Goal: Complete application form: Complete application form

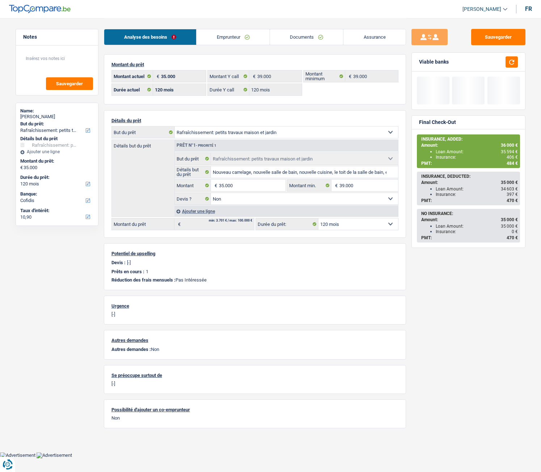
select select "houseOrGarden"
select select "120"
select select "cofidis"
select select "32"
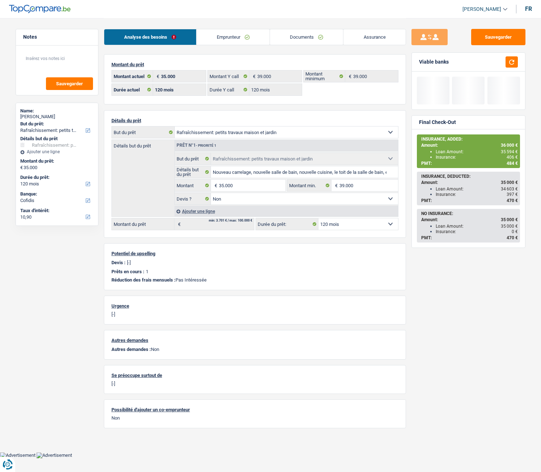
select select "single"
select select "privateEmployee"
select select "netSalary"
select select "mealVouchers"
drag, startPoint x: 0, startPoint y: 0, endPoint x: 209, endPoint y: 46, distance: 214.3
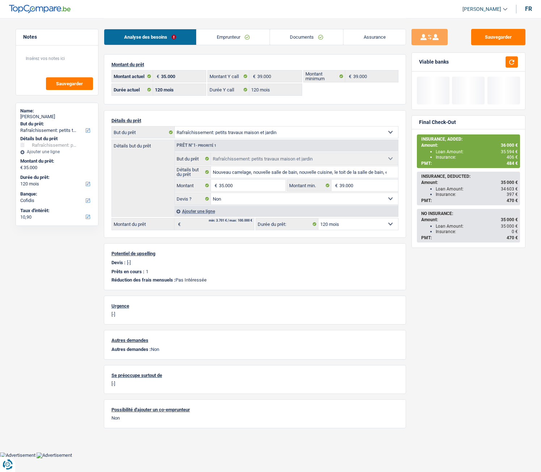
click at [205, 37] on link "Emprunteur" at bounding box center [232, 37] width 73 height 16
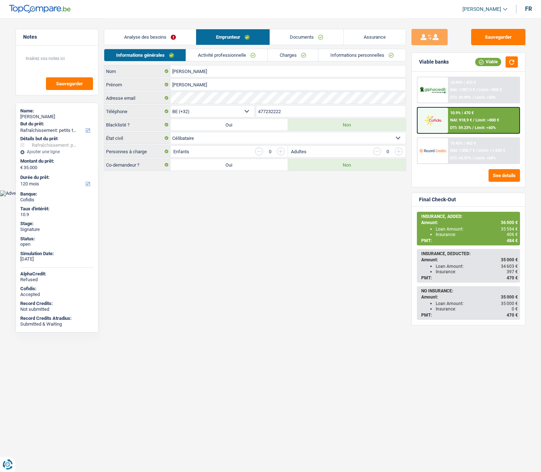
click at [214, 54] on link "Activité professionnelle" at bounding box center [226, 55] width 81 height 12
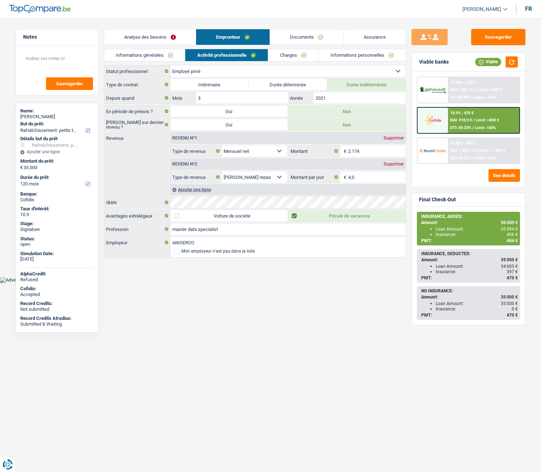
click at [293, 54] on link "Charges" at bounding box center [293, 55] width 50 height 12
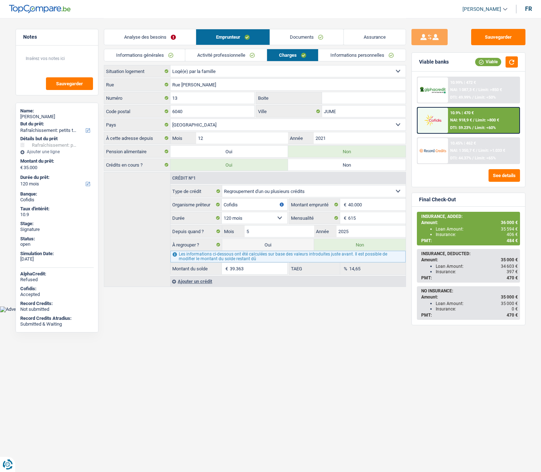
click at [257, 53] on link "Activité professionnelle" at bounding box center [225, 55] width 81 height 12
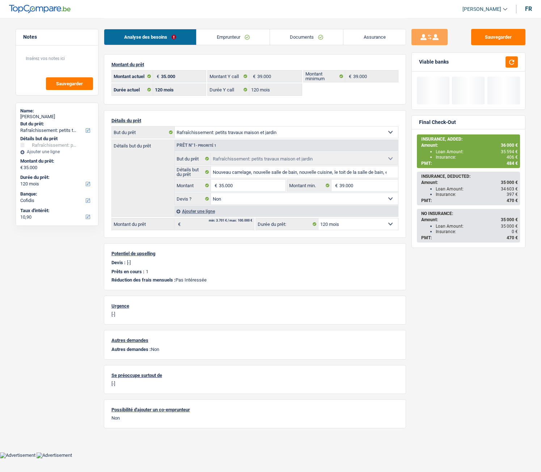
select select "houseOrGarden"
select select "120"
select select "cofidis"
select select "120"
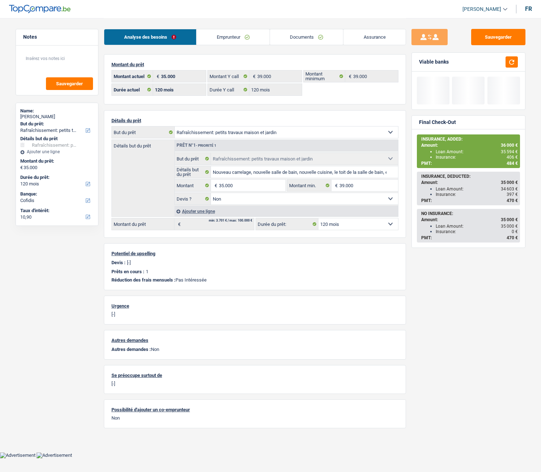
select select "120"
select select "houseOrGarden"
select select "false"
select select "120"
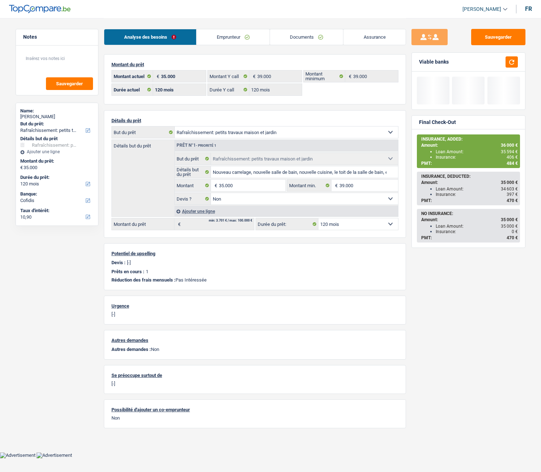
select select "liveWithParents"
select select "BE"
select select "creditConsolidation"
select select "120"
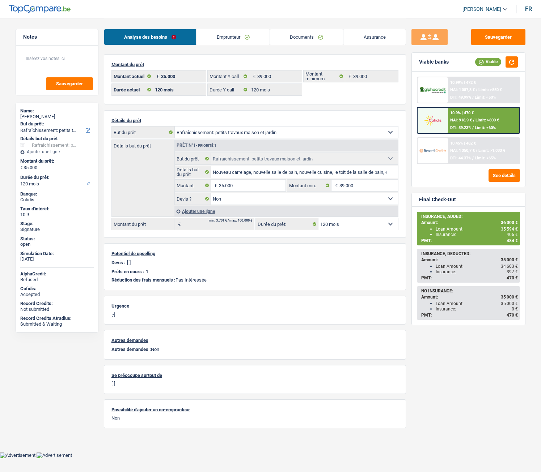
click at [214, 40] on link "Emprunteur" at bounding box center [232, 37] width 73 height 16
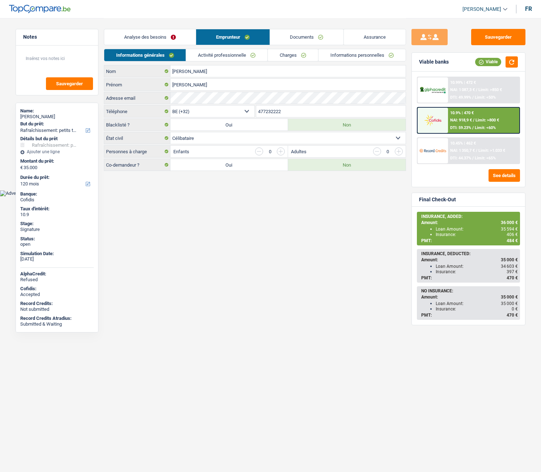
click at [218, 59] on link "Activité professionnelle" at bounding box center [226, 55] width 81 height 12
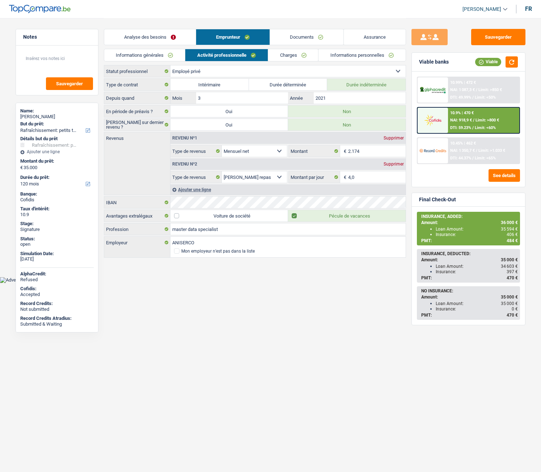
click at [273, 57] on link "Charges" at bounding box center [293, 55] width 50 height 12
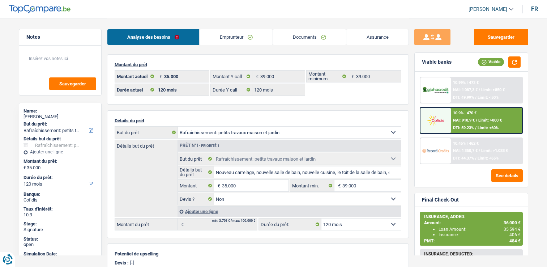
select select "houseOrGarden"
select select "120"
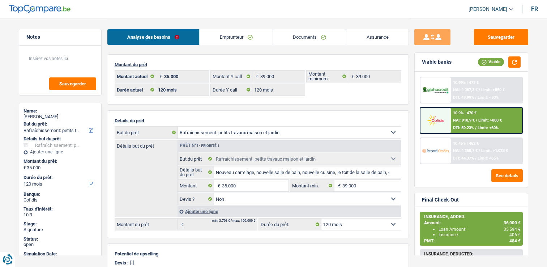
select select "houseOrGarden"
select select "false"
select select "120"
select select "privateEmployee"
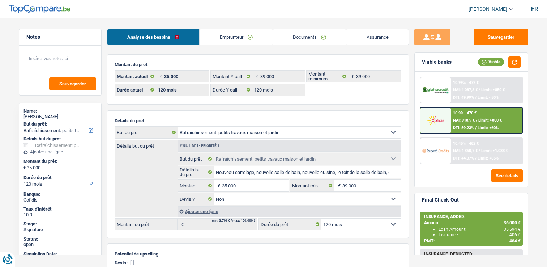
select select "netSalary"
select select "mealVouchers"
click at [250, 37] on link "Emprunteur" at bounding box center [236, 37] width 73 height 16
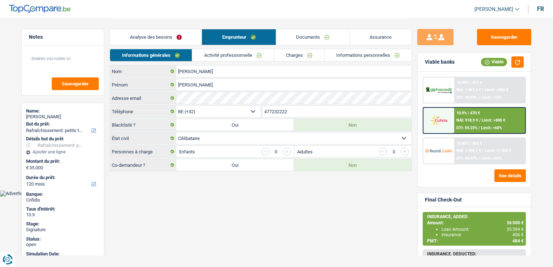
click at [261, 51] on link "Activité professionnelle" at bounding box center [232, 55] width 81 height 12
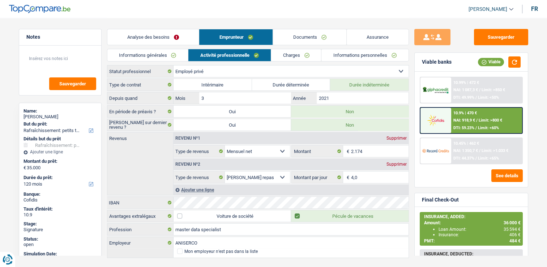
scroll to position [13, 0]
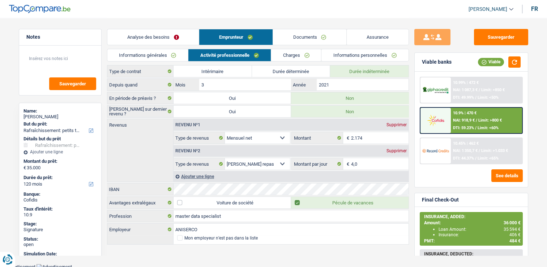
click at [310, 53] on link "Charges" at bounding box center [296, 55] width 50 height 12
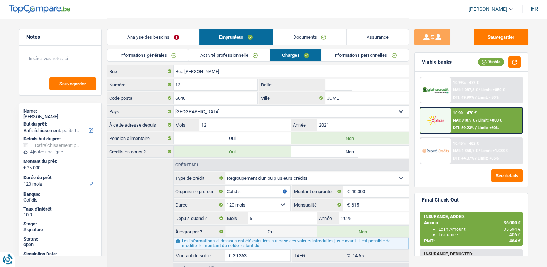
scroll to position [42, 0]
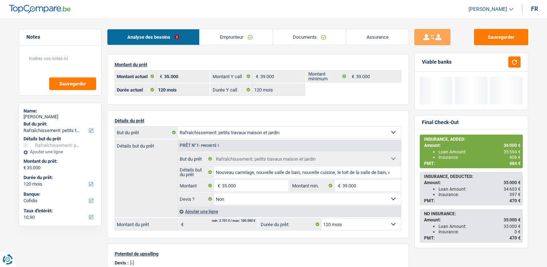
select select "houseOrGarden"
select select "120"
select select "cofidis"
select select "120"
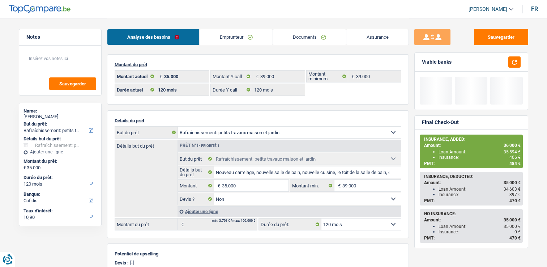
select select "120"
select select "houseOrGarden"
select select "false"
select select "120"
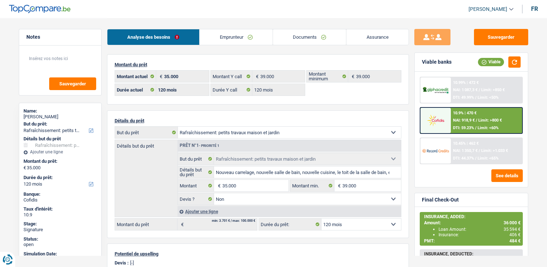
click at [237, 43] on link "Emprunteur" at bounding box center [236, 37] width 73 height 16
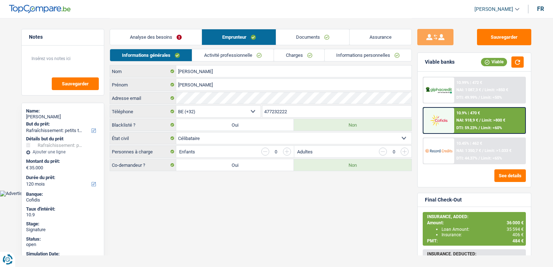
click at [362, 52] on link "Informations personnelles" at bounding box center [367, 55] width 87 height 12
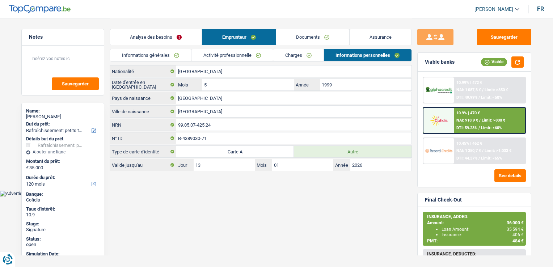
click at [230, 54] on link "Activité professionnelle" at bounding box center [231, 55] width 81 height 12
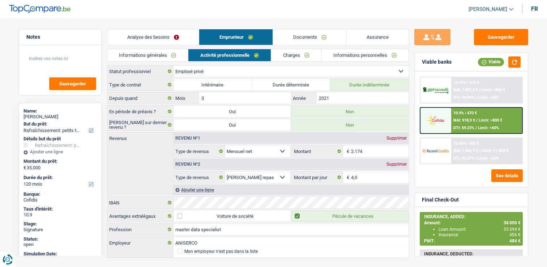
click at [272, 57] on link "Charges" at bounding box center [296, 55] width 50 height 12
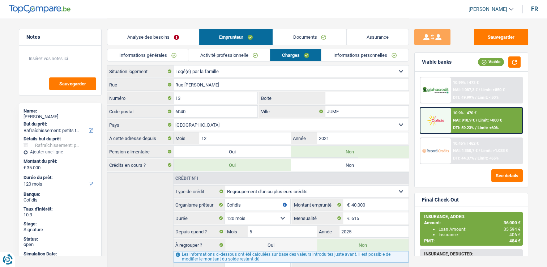
click at [351, 58] on link "Informations personnelles" at bounding box center [364, 55] width 87 height 12
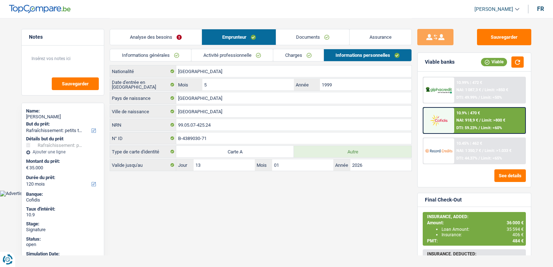
click at [243, 57] on link "Activité professionnelle" at bounding box center [231, 55] width 81 height 12
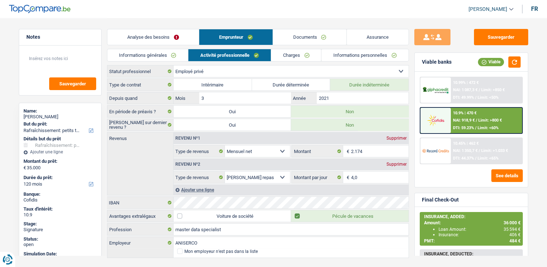
scroll to position [13, 0]
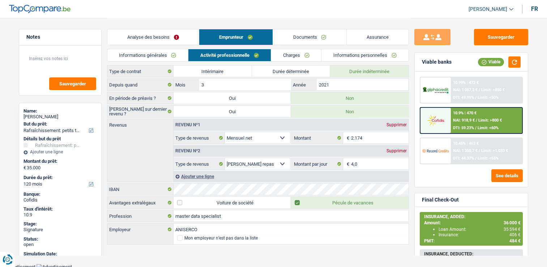
click at [310, 60] on link "Charges" at bounding box center [296, 55] width 50 height 12
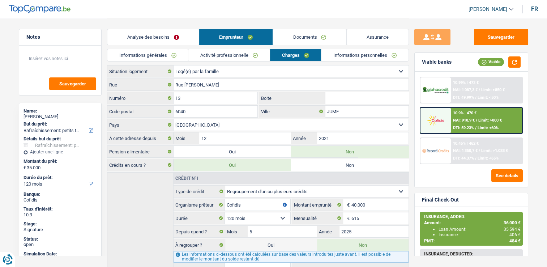
scroll to position [42, 0]
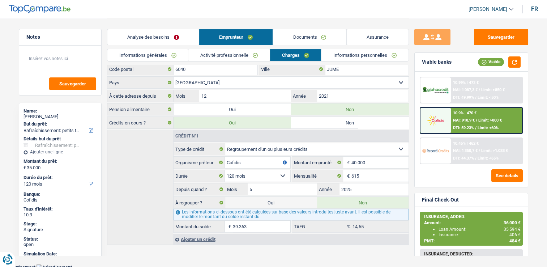
click at [268, 198] on label "Oui" at bounding box center [270, 203] width 91 height 12
click at [268, 198] on input "Oui" at bounding box center [270, 203] width 91 height 12
radio input "true"
type input "74.363"
radio input "false"
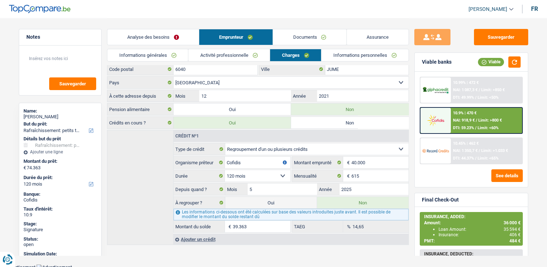
select select "refinancing"
select select "144"
select select "houseOrGarden"
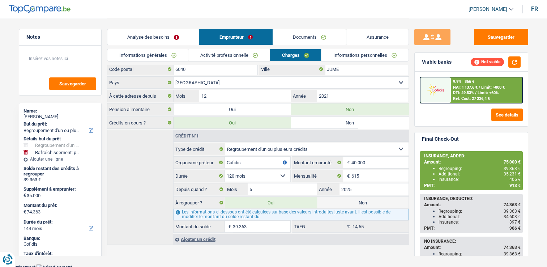
click at [472, 90] on span "DTI: 49.53%" at bounding box center [463, 92] width 21 height 5
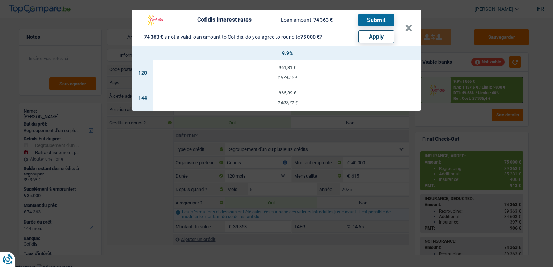
click at [303, 72] on td "961,31 € 2 974,52 €" at bounding box center [287, 72] width 268 height 25
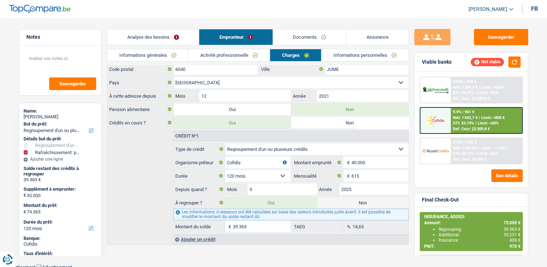
click at [453, 123] on span "DTI: 53.74%" at bounding box center [463, 123] width 21 height 5
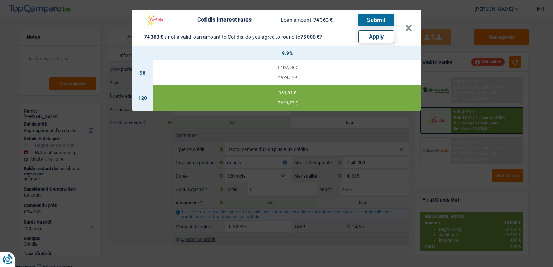
click at [369, 35] on button "Apply" at bounding box center [376, 36] width 36 height 13
select select "144"
type input "35.637"
type input "75.000"
select select "other"
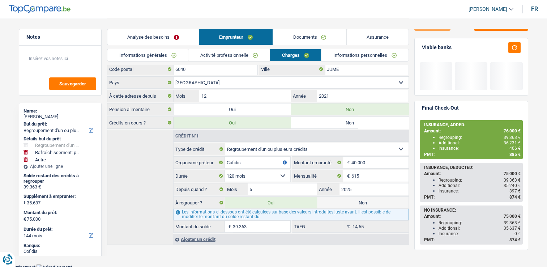
scroll to position [0, 0]
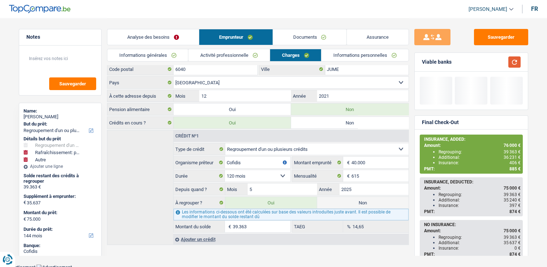
click at [514, 64] on button "button" at bounding box center [514, 61] width 12 height 11
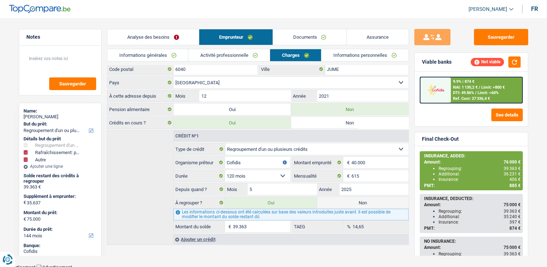
click at [444, 94] on img at bounding box center [435, 89] width 27 height 13
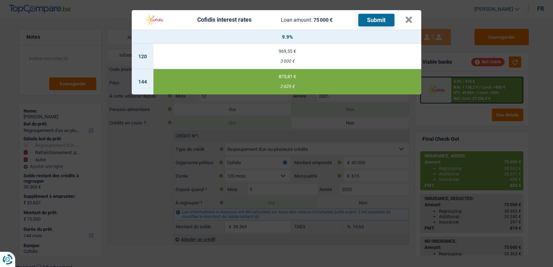
click at [374, 24] on button "Submit" at bounding box center [376, 20] width 36 height 13
click at [408, 23] on button "×" at bounding box center [409, 19] width 8 height 7
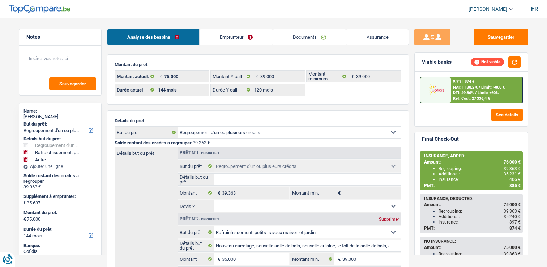
select select "refinancing"
select select "houseOrGarden"
select select "other"
select select "144"
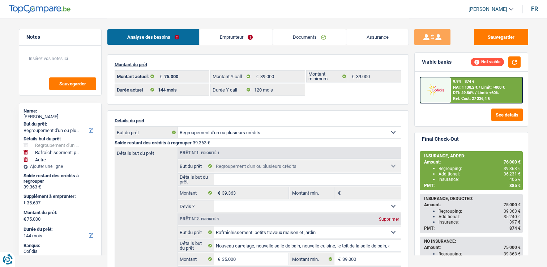
select select "144"
select select "120"
select select "refinancing"
select select "houseOrGarden"
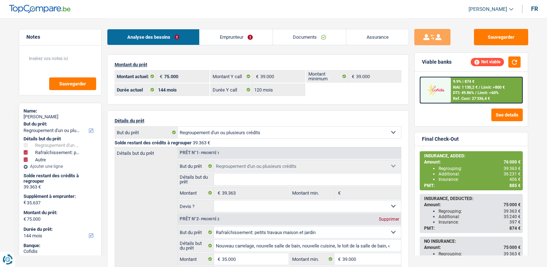
select select "false"
select select "other"
select select "144"
select select "liveWithParents"
select select "BE"
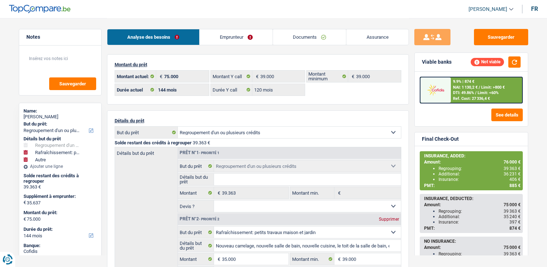
select select "creditConsolidation"
select select "120"
click at [231, 35] on link "Emprunteur" at bounding box center [236, 37] width 73 height 16
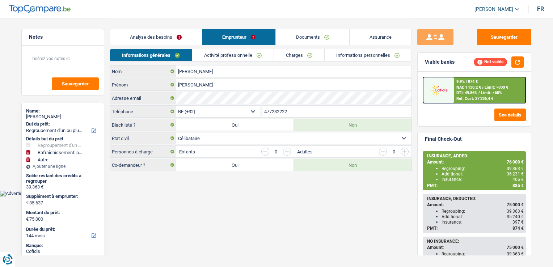
click at [230, 55] on link "Activité professionnelle" at bounding box center [232, 55] width 81 height 12
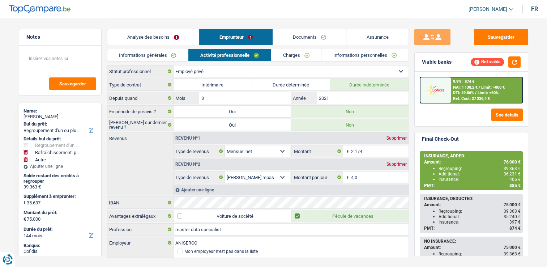
scroll to position [13, 0]
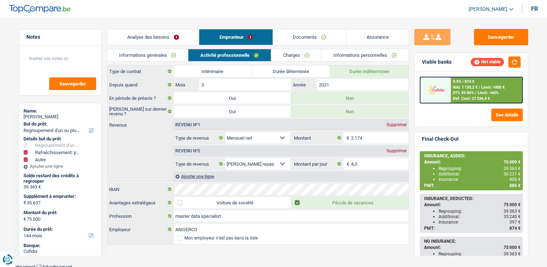
click at [289, 54] on link "Charges" at bounding box center [296, 55] width 50 height 12
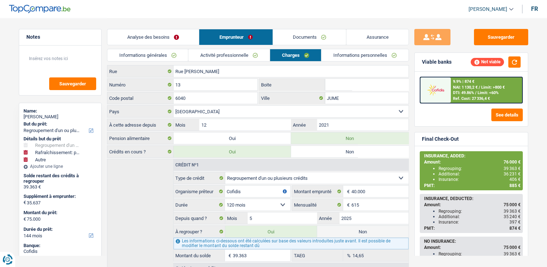
scroll to position [42, 0]
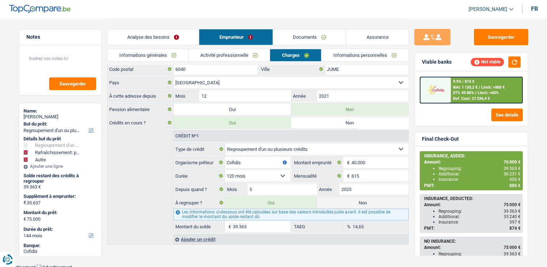
click at [222, 55] on link "Activité professionnelle" at bounding box center [228, 55] width 81 height 12
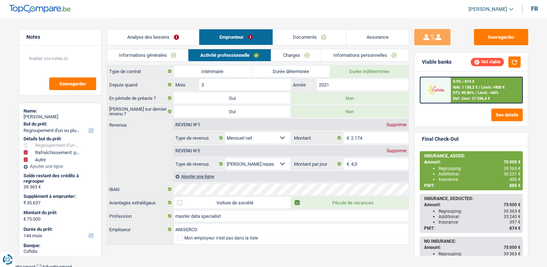
scroll to position [0, 0]
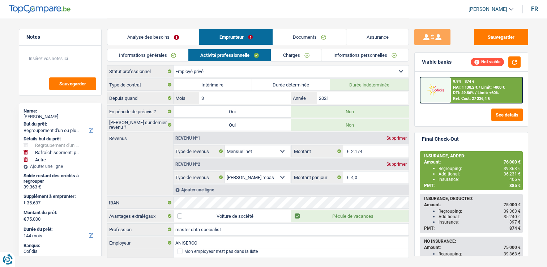
click at [166, 54] on link "Informations générales" at bounding box center [147, 55] width 81 height 12
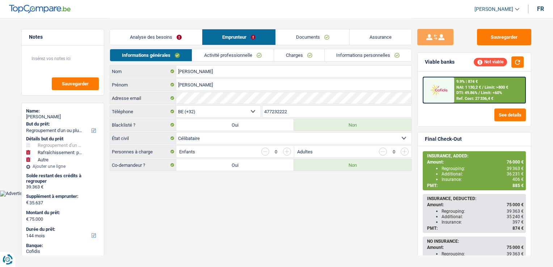
click at [248, 57] on link "Activité professionnelle" at bounding box center [232, 55] width 81 height 12
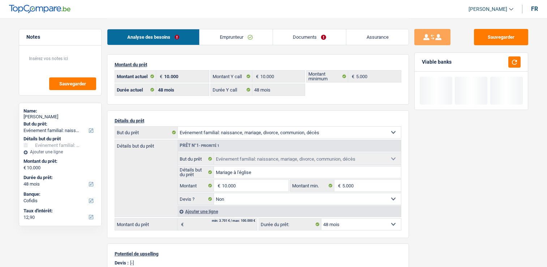
select select "familyEvent"
select select "48"
select select "32"
select select "married"
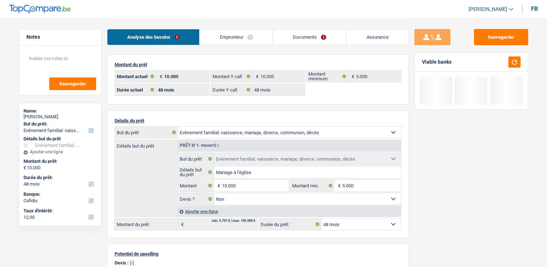
select select "worker"
select select "familyAllowances"
select select "netSalary"
select select "other"
select select "mealVouchers"
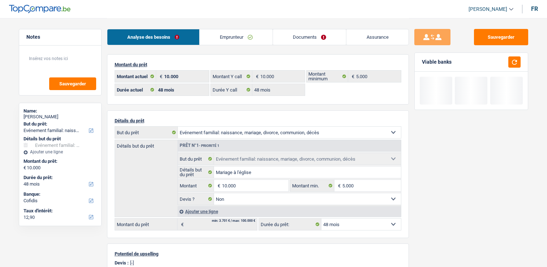
select select "other"
select select "BE"
click at [236, 32] on link "Emprunteur" at bounding box center [236, 37] width 73 height 16
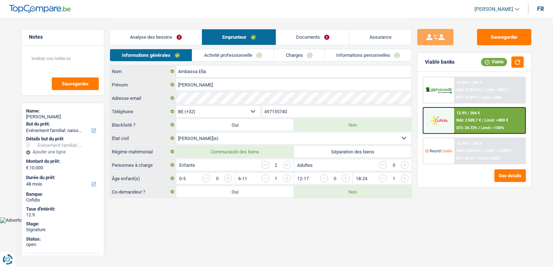
click at [239, 49] on link "Activité professionnelle" at bounding box center [232, 55] width 81 height 12
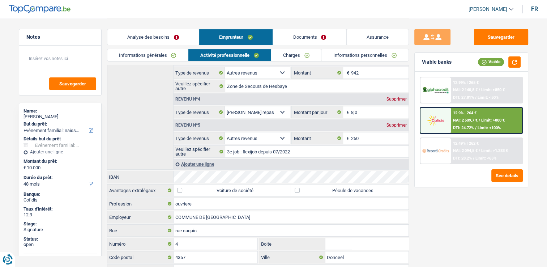
scroll to position [132, 0]
click at [325, 35] on link "Documents" at bounding box center [309, 37] width 73 height 16
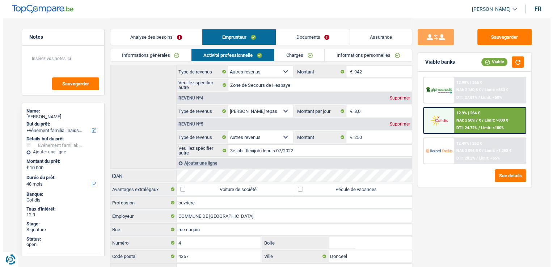
scroll to position [0, 0]
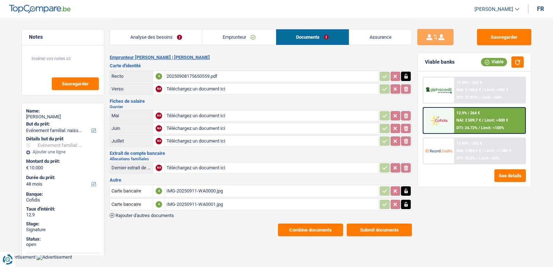
click at [190, 190] on div "IMG-20250911-WA0000.jpg" at bounding box center [271, 191] width 210 height 11
click at [184, 202] on div "IMG-20250911-WA0001.jpg" at bounding box center [271, 204] width 210 height 11
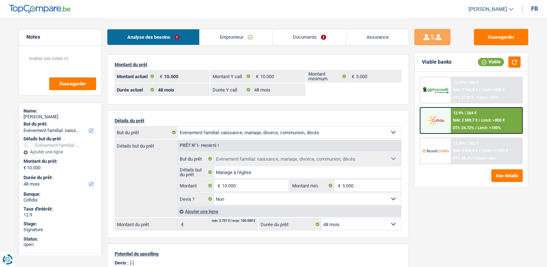
select select "familyEvent"
select select "48"
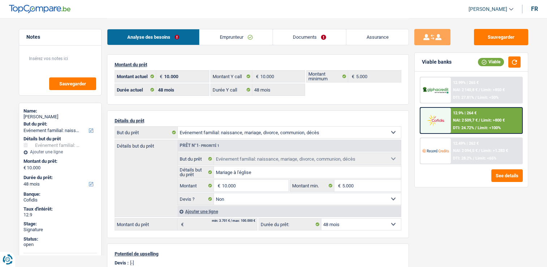
select select "familyEvent"
select select "false"
select select "48"
click at [243, 22] on div "Analyse des besoins Emprunteur Documents Assurance" at bounding box center [258, 33] width 302 height 31
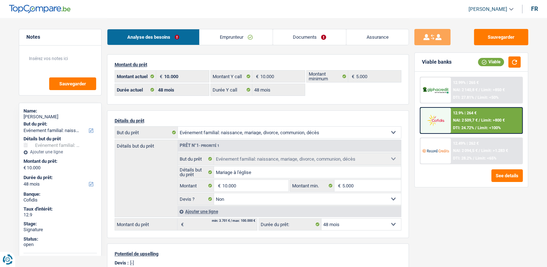
click at [242, 30] on link "Emprunteur" at bounding box center [236, 37] width 73 height 16
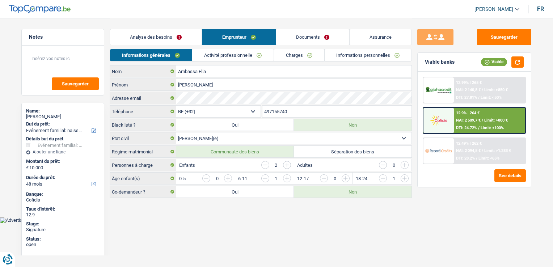
click at [227, 46] on div "Analyse des besoins Emprunteur Documents Assurance" at bounding box center [261, 33] width 302 height 31
click at [231, 56] on link "Activité professionnelle" at bounding box center [232, 55] width 81 height 12
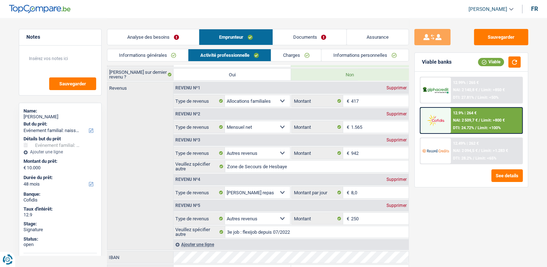
scroll to position [62, 0]
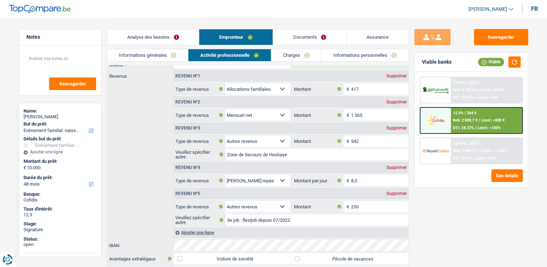
click at [305, 43] on link "Documents" at bounding box center [309, 37] width 73 height 16
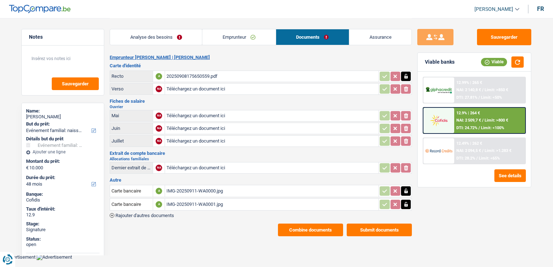
click at [232, 39] on link "Emprunteur" at bounding box center [238, 37] width 73 height 16
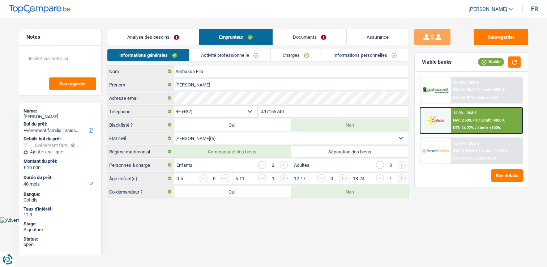
select select "familyEvent"
select select "48"
select select "32"
select select "married"
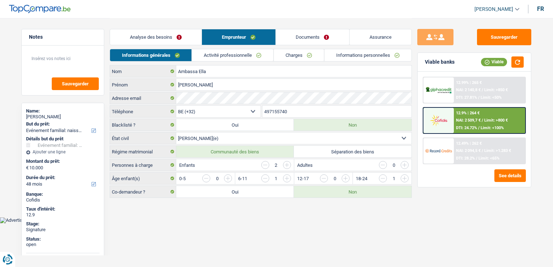
click at [356, 50] on link "Informations personnelles" at bounding box center [367, 55] width 87 height 12
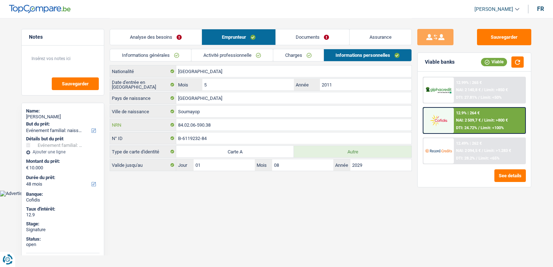
click at [217, 122] on input "84.02.06-590.38" at bounding box center [293, 125] width 235 height 12
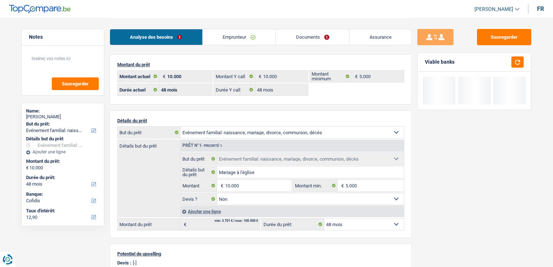
select select "familyEvent"
select select "48"
select select "cofidis"
select select "48"
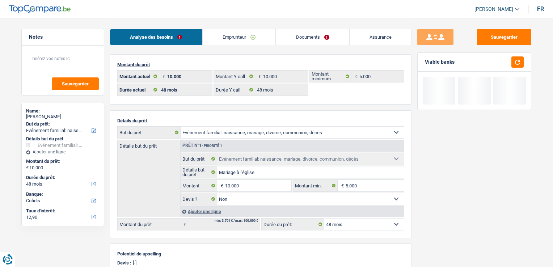
select select "48"
select select "familyEvent"
select select "false"
select select "48"
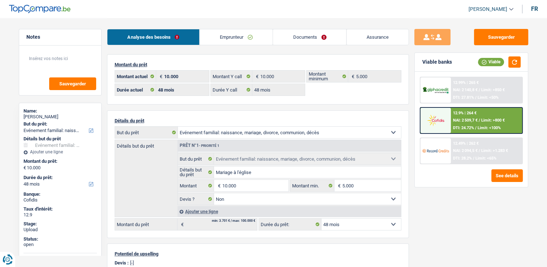
click at [455, 118] on span "NAI: 2 509,7 €" at bounding box center [465, 120] width 25 height 5
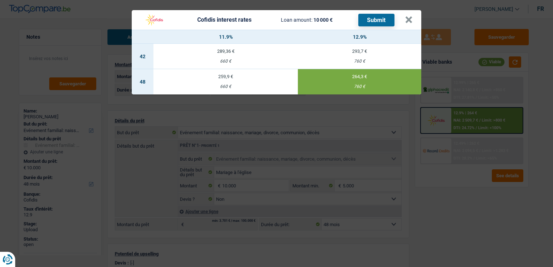
drag, startPoint x: 413, startPoint y: 22, endPoint x: 409, endPoint y: 21, distance: 4.1
click at [412, 22] on header "Cofidis interest rates Loan amount: 10 000 € Submit ×" at bounding box center [276, 20] width 289 height 20
click at [409, 19] on button "×" at bounding box center [409, 19] width 8 height 7
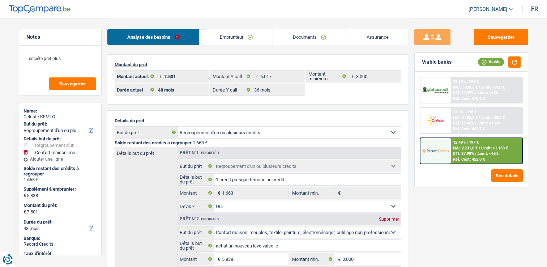
select select "refinancing"
select select "household"
select select "48"
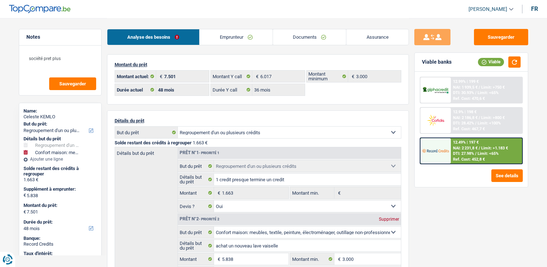
select select "36"
select select "refinancing"
select select "yes"
select select "household"
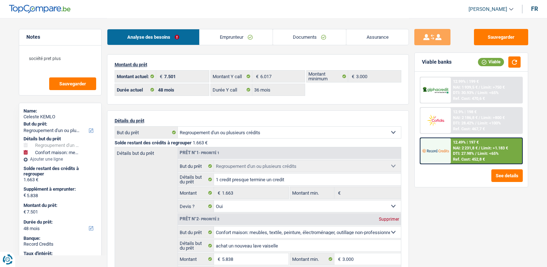
select select "false"
select select "48"
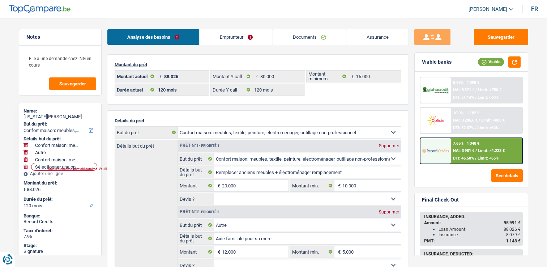
select select "household"
select select "other"
select select "household"
select select "120"
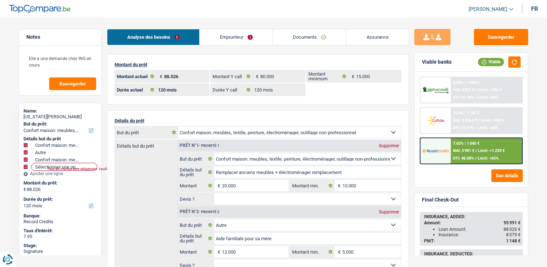
select select "120"
select select "household"
select select "other"
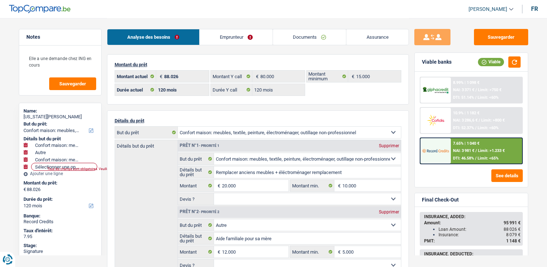
select select "household"
select select "120"
select select "publicEmployee"
select select "netSalary"
select select "familyAllowances"
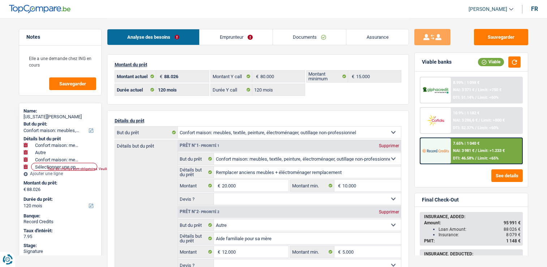
select select "mealVouchers"
select select "BE"
select select "otherInstitutions"
click at [252, 43] on link "Emprunteur" at bounding box center [236, 37] width 73 height 16
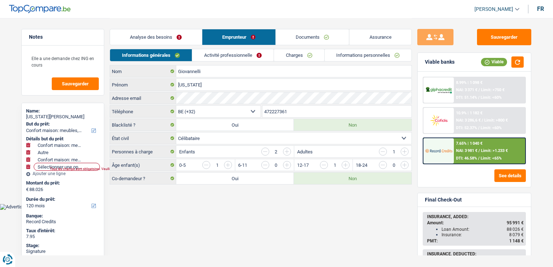
click at [248, 51] on link "Activité professionnelle" at bounding box center [232, 55] width 81 height 12
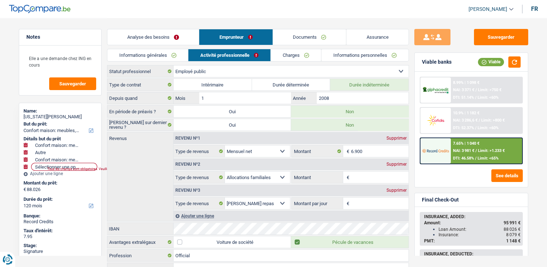
click at [299, 53] on link "Charges" at bounding box center [296, 55] width 50 height 12
